Goal: Check status: Check status

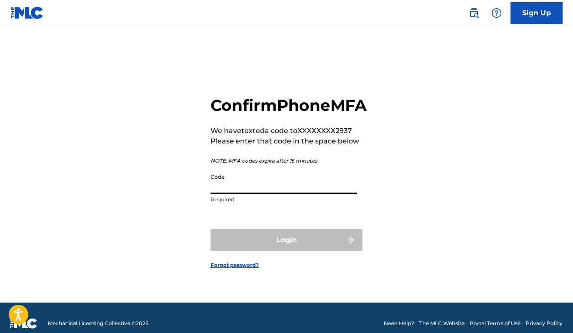
click at [265, 194] on input "Code" at bounding box center [284, 181] width 147 height 25
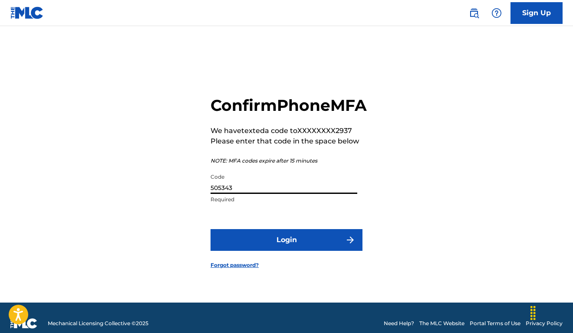
type input "505343"
click at [211, 229] on button "Login" at bounding box center [287, 240] width 152 height 22
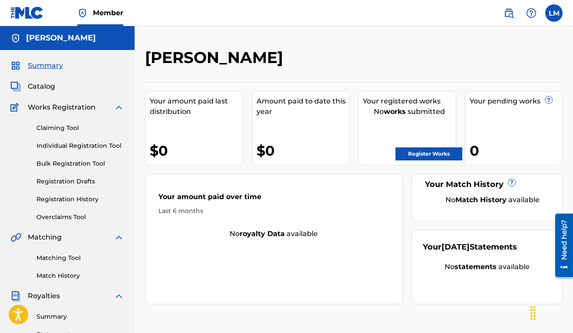
click at [79, 201] on link "Registration History" at bounding box center [80, 198] width 88 height 9
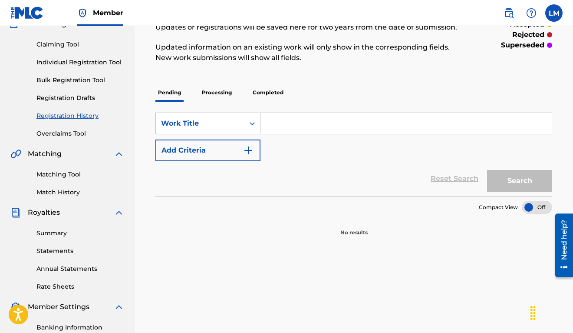
scroll to position [87, 0]
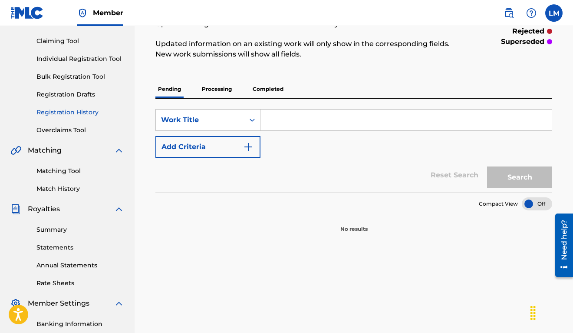
click at [224, 90] on p "Processing" at bounding box center [216, 89] width 35 height 18
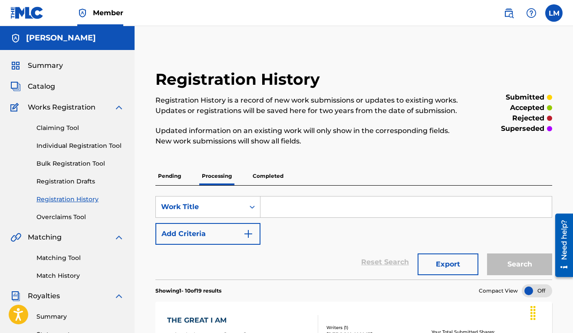
click at [276, 173] on p "Completed" at bounding box center [268, 176] width 36 height 18
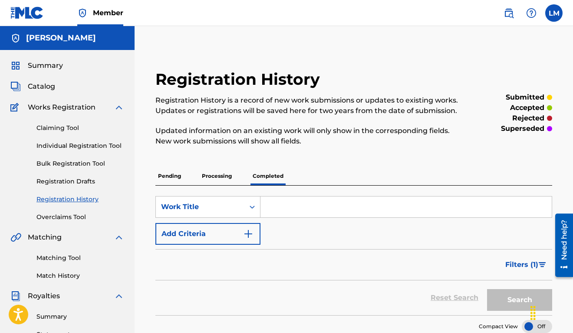
click at [168, 172] on p "Pending" at bounding box center [169, 176] width 28 height 18
